Goal: Task Accomplishment & Management: Manage account settings

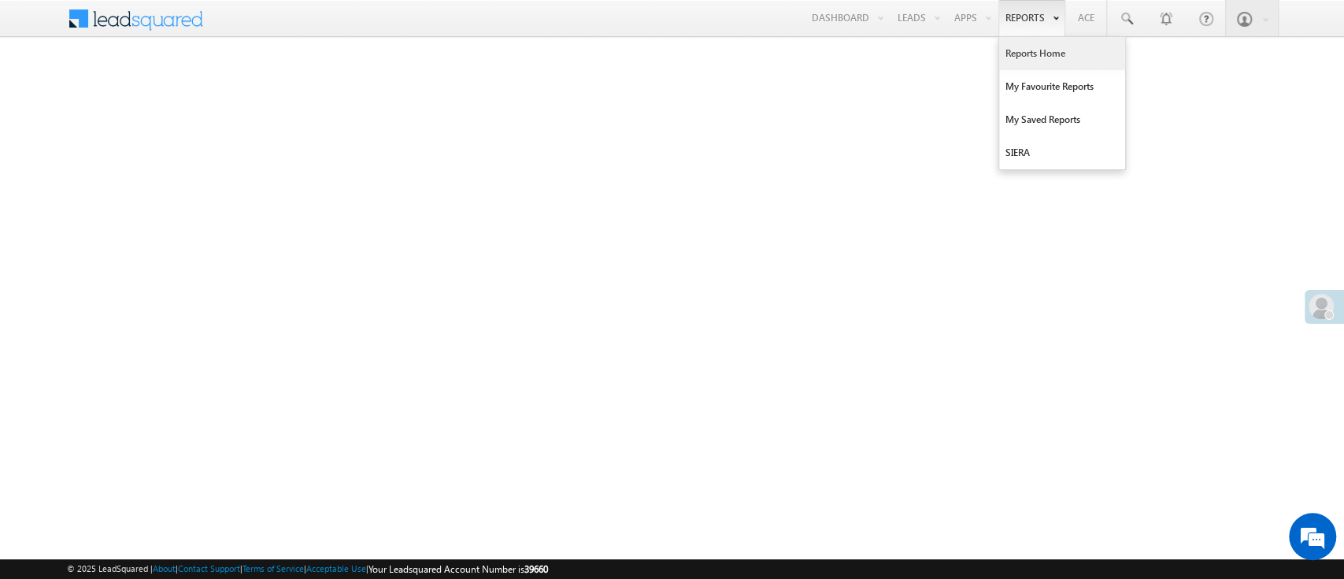
click at [1031, 55] on link "Reports Home" at bounding box center [1062, 53] width 126 height 33
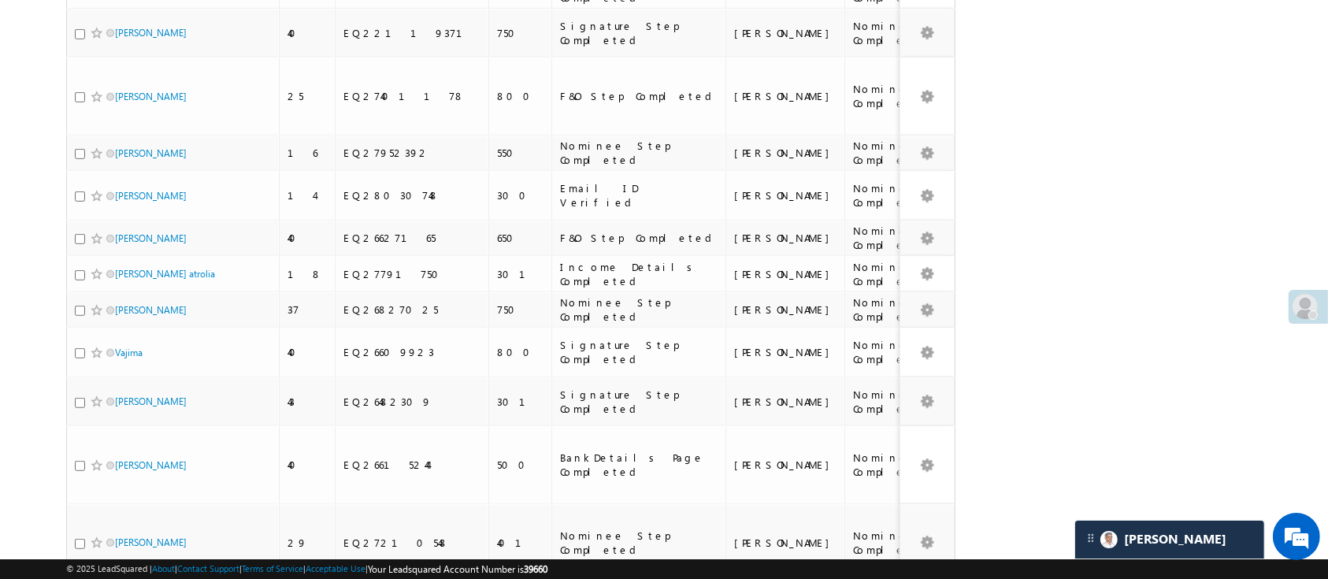
scroll to position [317, 0]
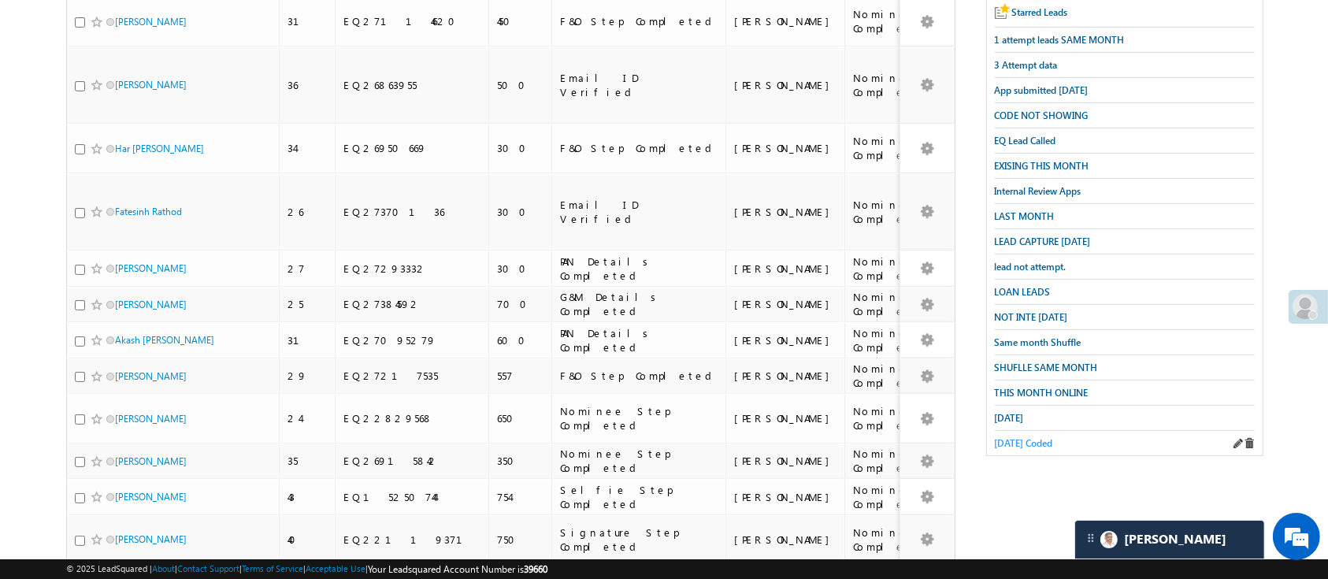
click at [1034, 437] on span "Today Coded" at bounding box center [1024, 443] width 58 height 12
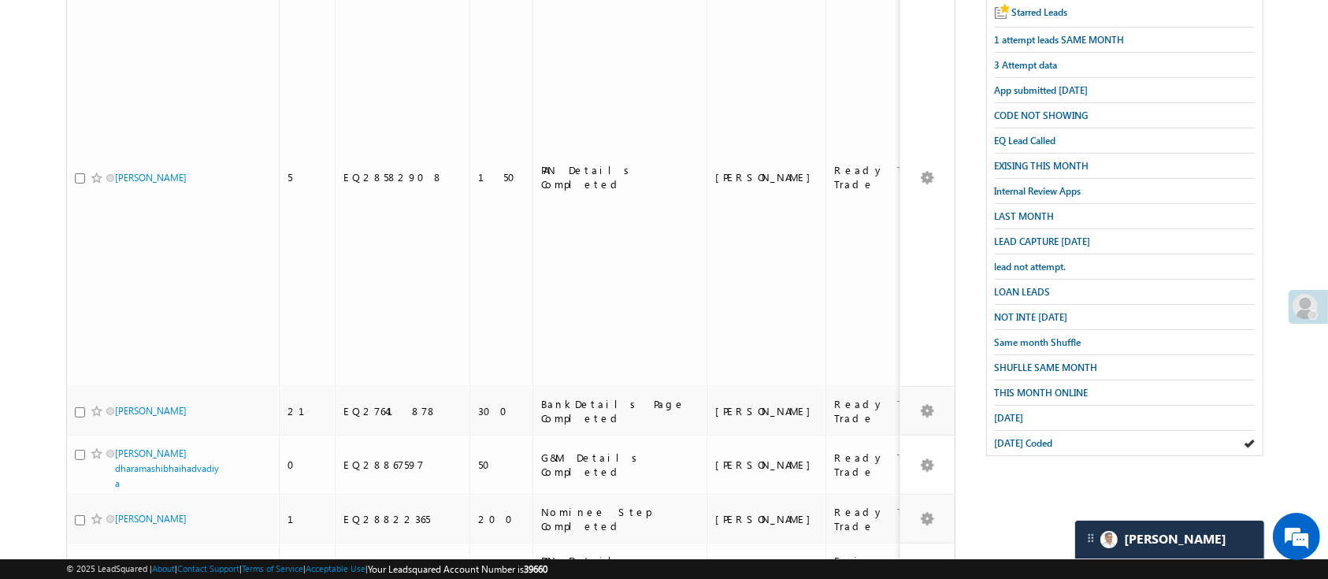
scroll to position [0, 0]
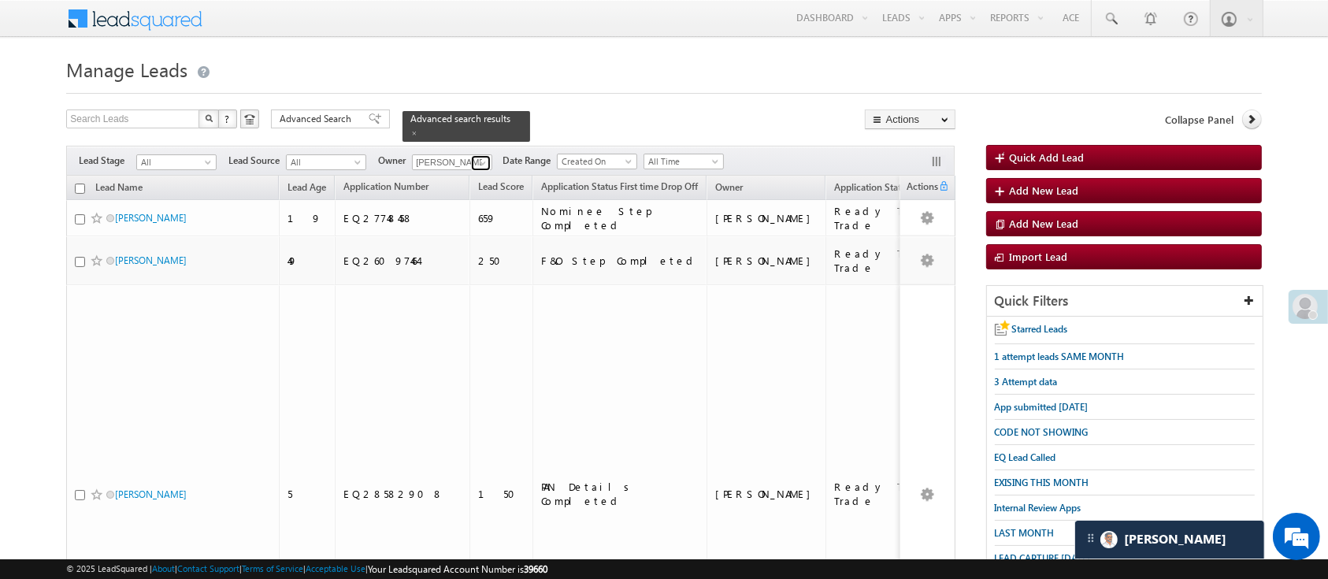
click at [480, 157] on span at bounding box center [482, 163] width 13 height 13
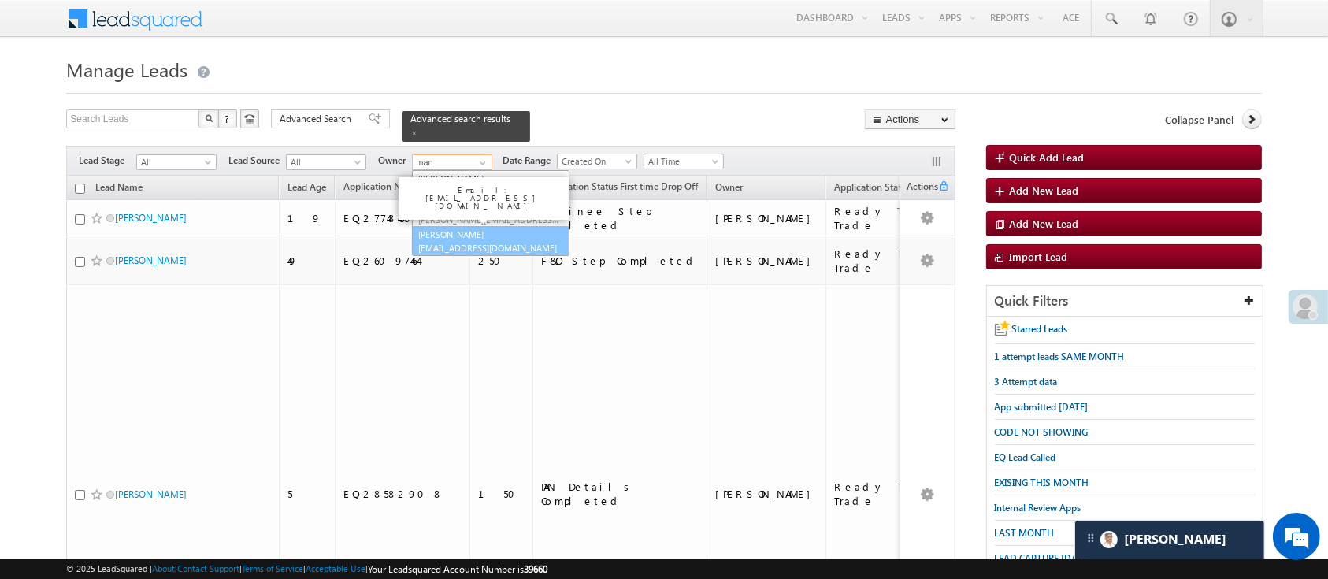
click at [479, 226] on link "Manish Panchal Manish.1Panchal@angelbroking.com" at bounding box center [491, 241] width 158 height 30
type input "[PERSON_NAME]"
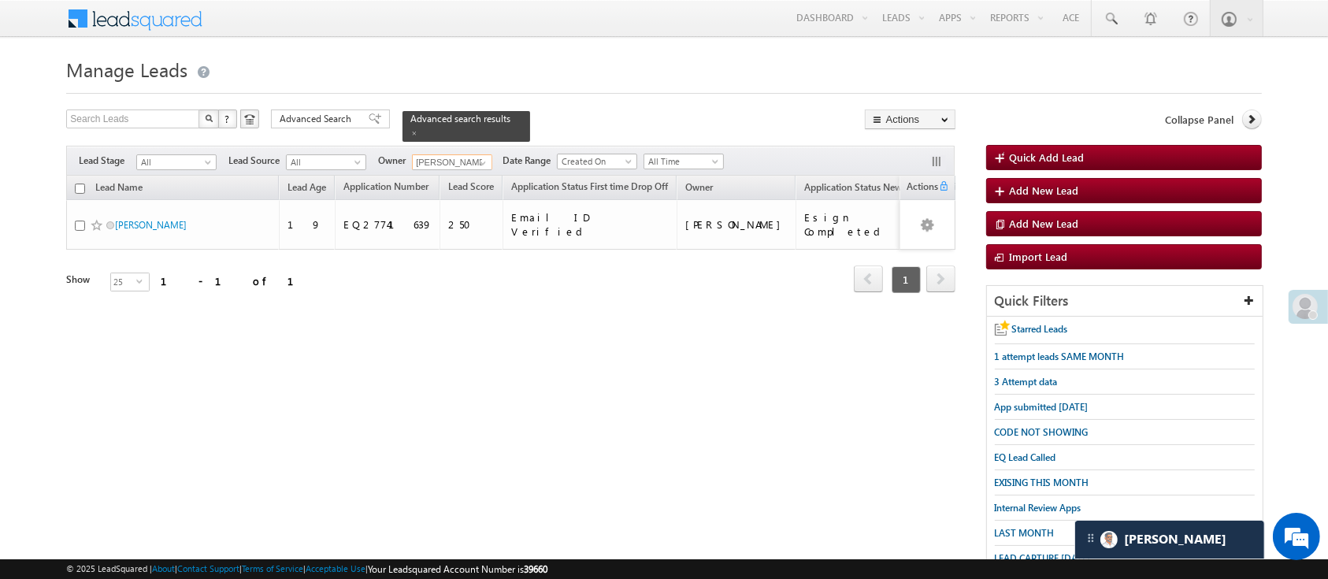
click at [80, 183] on input "checkbox" at bounding box center [80, 188] width 10 height 10
checkbox input "true"
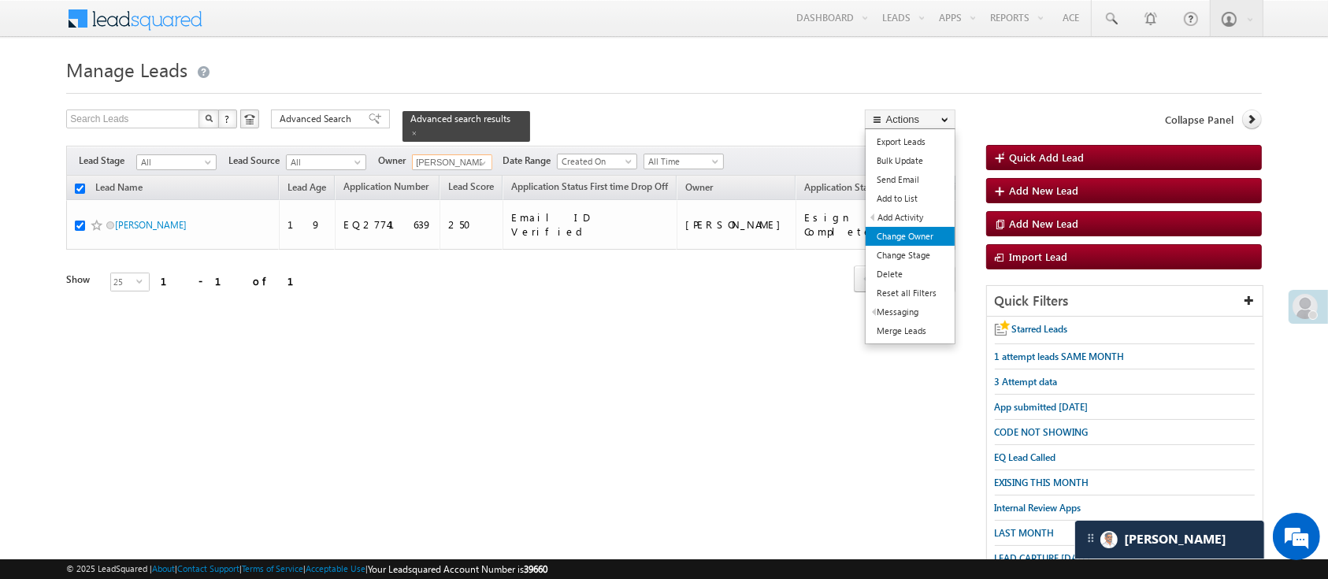
type input "[PERSON_NAME]"
click at [916, 234] on link "Change Owner" at bounding box center [909, 236] width 89 height 19
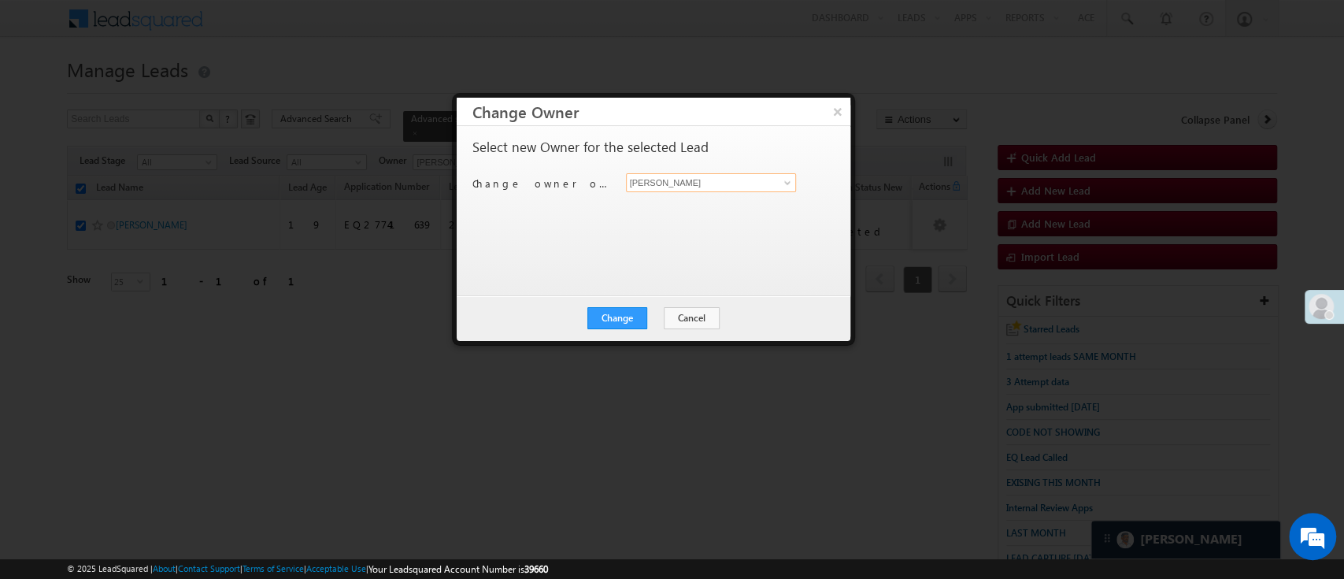
click at [768, 187] on input "[PERSON_NAME]" at bounding box center [711, 182] width 171 height 19
click at [723, 209] on span "HIMANSHU.SHARMA@ANGELBROKING.COM" at bounding box center [703, 213] width 142 height 12
type input "Himanshu Sharma"
click at [628, 314] on button "Change" at bounding box center [617, 318] width 60 height 22
